Goal: Task Accomplishment & Management: Manage account settings

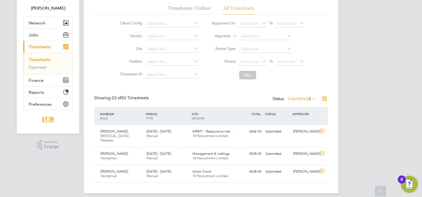
click at [381, 110] on div "CC Chloe Crayden Notifications 20 Applications: Network Team Members Businesses…" at bounding box center [211, 84] width 422 height 236
click at [228, 129] on div "IHRMT - Responsive mai… 18 Recruitment Limited" at bounding box center [213, 133] width 46 height 13
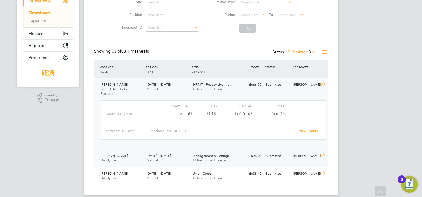
scroll to position [83, 0]
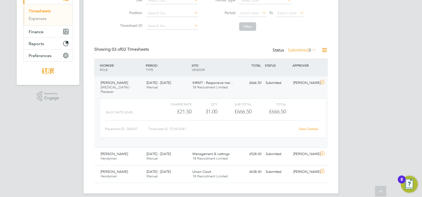
click at [303, 49] on label "Submitted 3" at bounding box center [302, 49] width 28 height 5
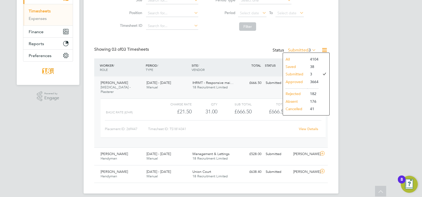
click at [303, 73] on li "Submitted" at bounding box center [295, 73] width 24 height 7
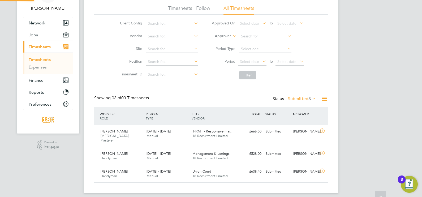
scroll to position [3, 3]
click at [297, 97] on label "Submitted 3" at bounding box center [302, 98] width 28 height 5
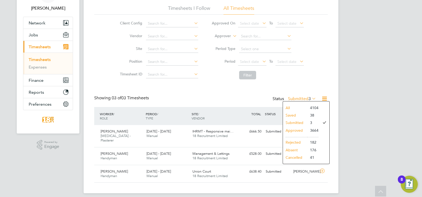
click at [340, 91] on div "CC Chloe Crayden Notifications 20 Applications: Network Team Members Businesses…" at bounding box center [211, 84] width 422 height 236
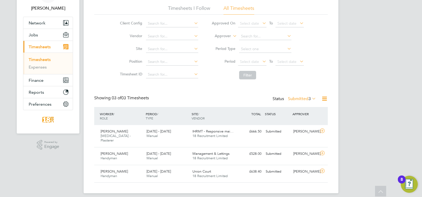
click at [298, 96] on label "Submitted 3" at bounding box center [302, 98] width 28 height 5
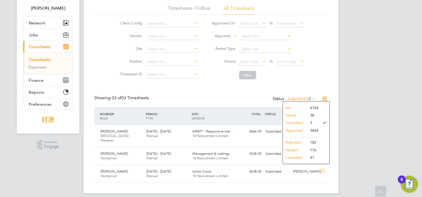
click at [412, 90] on div "CC Chloe Crayden Notifications 20 Applications: Network Team Members Businesses…" at bounding box center [211, 84] width 422 height 236
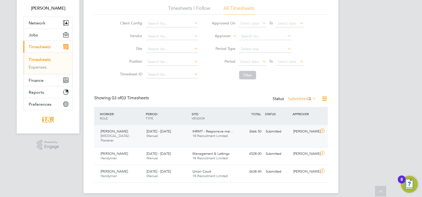
click at [326, 130] on div at bounding box center [322, 131] width 9 height 8
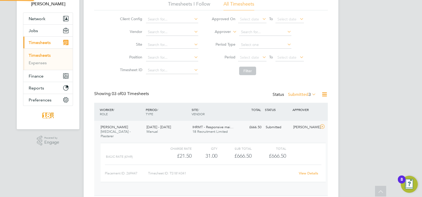
scroll to position [9, 51]
click at [316, 171] on link "View Details" at bounding box center [308, 173] width 19 height 5
click at [295, 125] on div "Michael Leslie" at bounding box center [305, 127] width 28 height 9
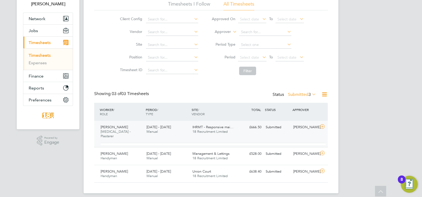
scroll to position [34, 0]
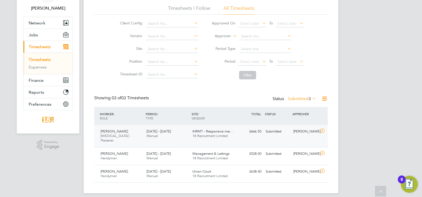
click at [321, 133] on icon at bounding box center [322, 131] width 7 height 4
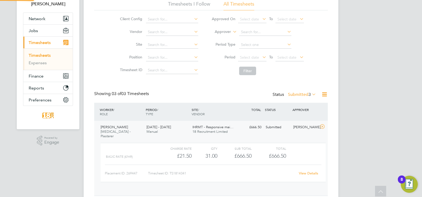
scroll to position [9, 51]
click at [308, 169] on div "View Details" at bounding box center [308, 173] width 26 height 8
click at [308, 171] on link "View Details" at bounding box center [308, 173] width 19 height 5
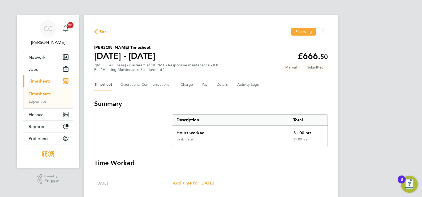
click at [165, 76] on div "Back Following [PERSON_NAME] Timesheet [DATE] - [DATE] £666. 50 "[MEDICAL_DATA]…" at bounding box center [211, 194] width 255 height 358
click at [159, 88] on Communications-tab "Operational Communications" at bounding box center [145, 84] width 51 height 13
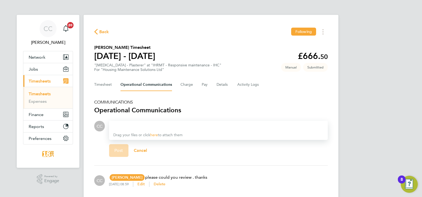
scroll to position [19, 0]
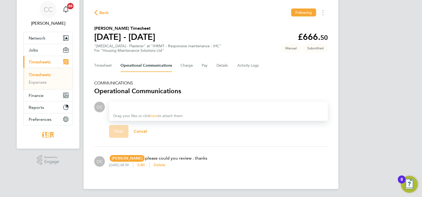
click at [105, 14] on span "Back" at bounding box center [104, 13] width 10 height 6
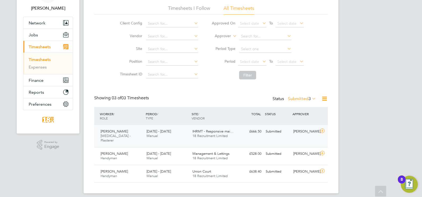
click at [247, 137] on div "Craig Evans HMS - Plasterer 25 - 31 Aug 2025 25 - 31 Aug 2025 Manual IHRMT - Re…" at bounding box center [211, 136] width 234 height 22
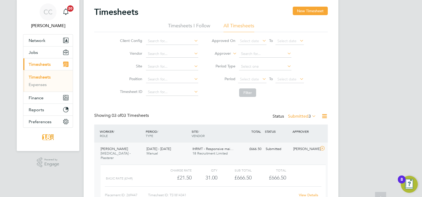
scroll to position [16, 0]
click at [306, 118] on label "Submitted 3" at bounding box center [302, 116] width 28 height 5
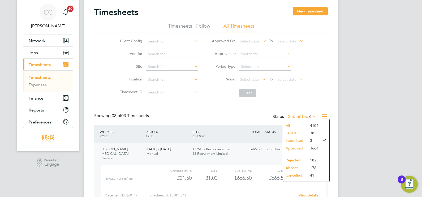
click at [352, 135] on div "CC Chloe Crayden Notifications 20 Applications: Network Team Members Businesses…" at bounding box center [211, 126] width 422 height 285
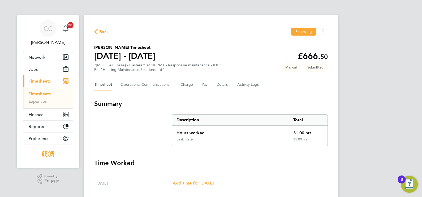
drag, startPoint x: 106, startPoint y: 38, endPoint x: 105, endPoint y: 33, distance: 5.3
click at [106, 38] on div "Back Following [PERSON_NAME] Timesheet [DATE] - [DATE] £666. 50 "[MEDICAL_DATA]…" at bounding box center [211, 194] width 255 height 358
click at [103, 29] on span "Back" at bounding box center [104, 32] width 10 height 6
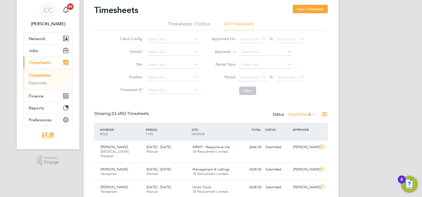
scroll to position [34, 0]
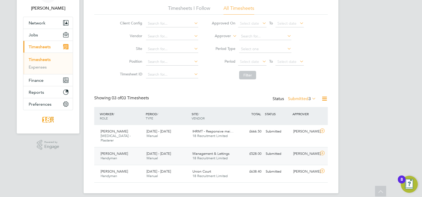
click at [186, 156] on div "[DATE] - [DATE] Manual" at bounding box center [167, 155] width 46 height 13
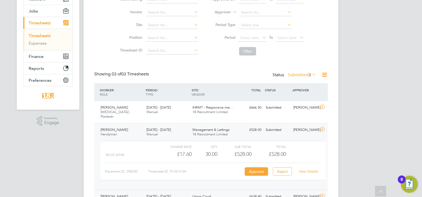
scroll to position [83, 0]
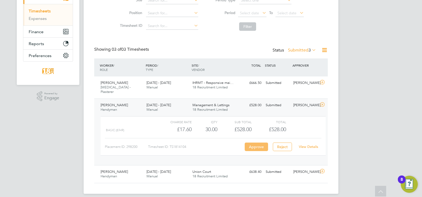
click at [255, 142] on button "Approve" at bounding box center [256, 146] width 23 height 8
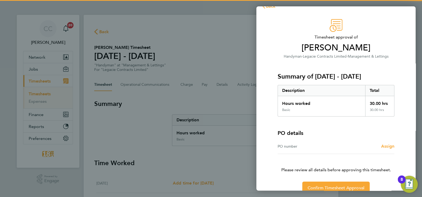
scroll to position [20, 0]
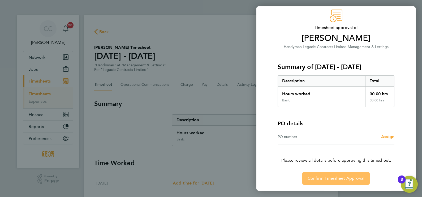
click at [341, 177] on span "Confirm Timesheet Approval" at bounding box center [336, 178] width 57 height 5
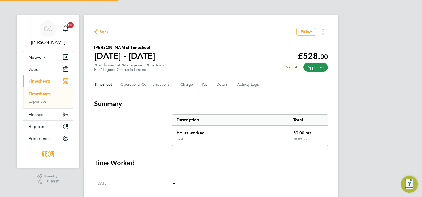
click at [105, 31] on span "Back" at bounding box center [104, 32] width 10 height 6
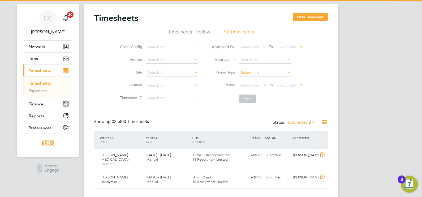
scroll to position [16, 0]
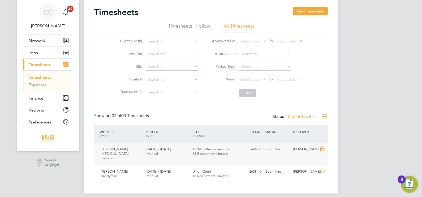
click at [175, 152] on div "[DATE] - [DATE] Manual" at bounding box center [167, 151] width 46 height 13
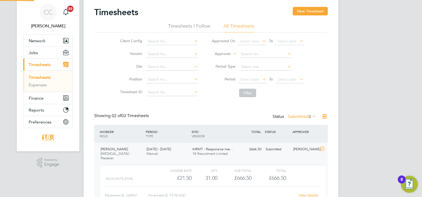
scroll to position [9, 51]
click at [324, 146] on icon at bounding box center [322, 148] width 7 height 4
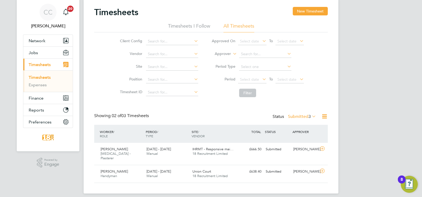
click at [375, 101] on div "CC Chloe Crayden Notifications 20 Applications: Network Team Members Businesses…" at bounding box center [211, 93] width 422 height 218
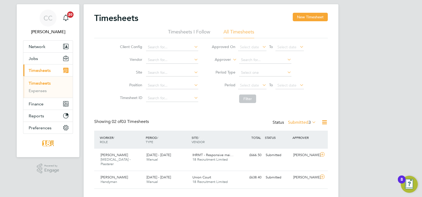
scroll to position [16, 0]
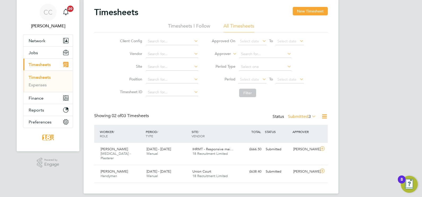
drag, startPoint x: 354, startPoint y: 57, endPoint x: 356, endPoint y: 54, distance: 3.4
click at [355, 56] on div "CC Chloe Crayden Notifications 20 Applications: Network Team Members Businesses…" at bounding box center [211, 93] width 422 height 218
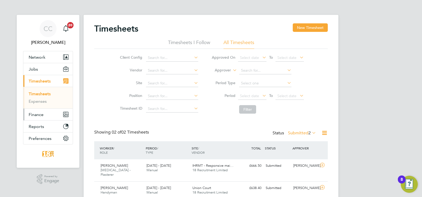
click at [38, 115] on span "Finance" at bounding box center [36, 114] width 15 height 5
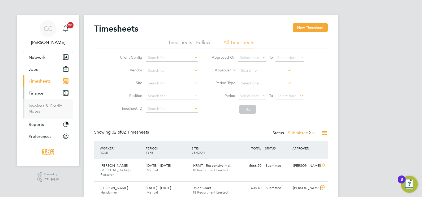
click at [38, 101] on ul "Invoices & Credit Notes" at bounding box center [47, 108] width 49 height 19
click at [36, 107] on link "Invoices & Credit Notes" at bounding box center [45, 108] width 33 height 10
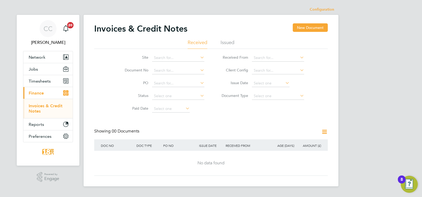
click at [228, 44] on li "Issued" at bounding box center [228, 44] width 14 height 10
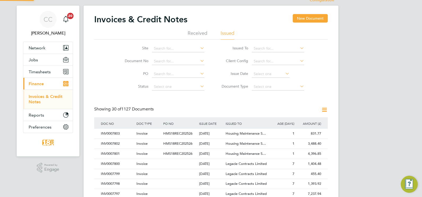
scroll to position [3, 3]
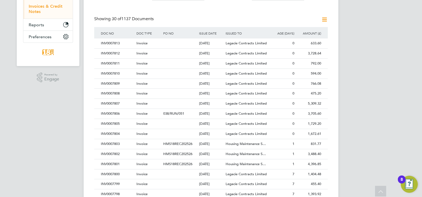
click at [327, 18] on icon at bounding box center [324, 19] width 7 height 7
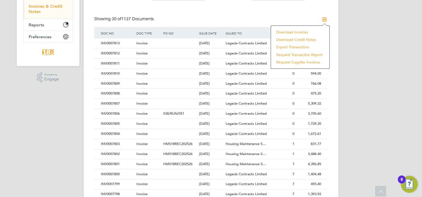
click at [295, 29] on li "Download invoices" at bounding box center [300, 31] width 53 height 7
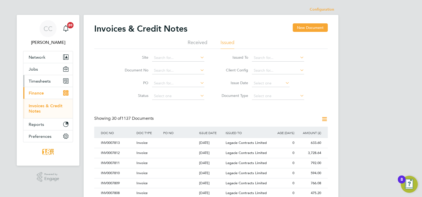
click at [40, 81] on span "Timesheets" at bounding box center [40, 81] width 22 height 5
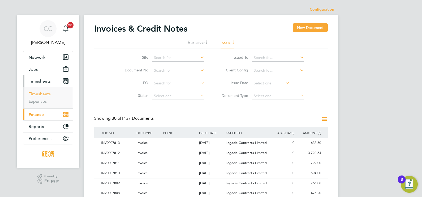
click at [45, 93] on link "Timesheets" at bounding box center [40, 93] width 22 height 5
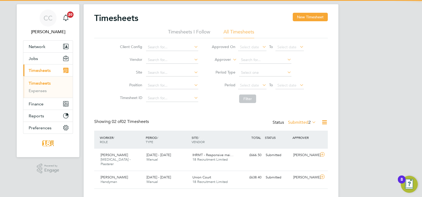
scroll to position [16, 0]
